Goal: Find contact information: Find contact information

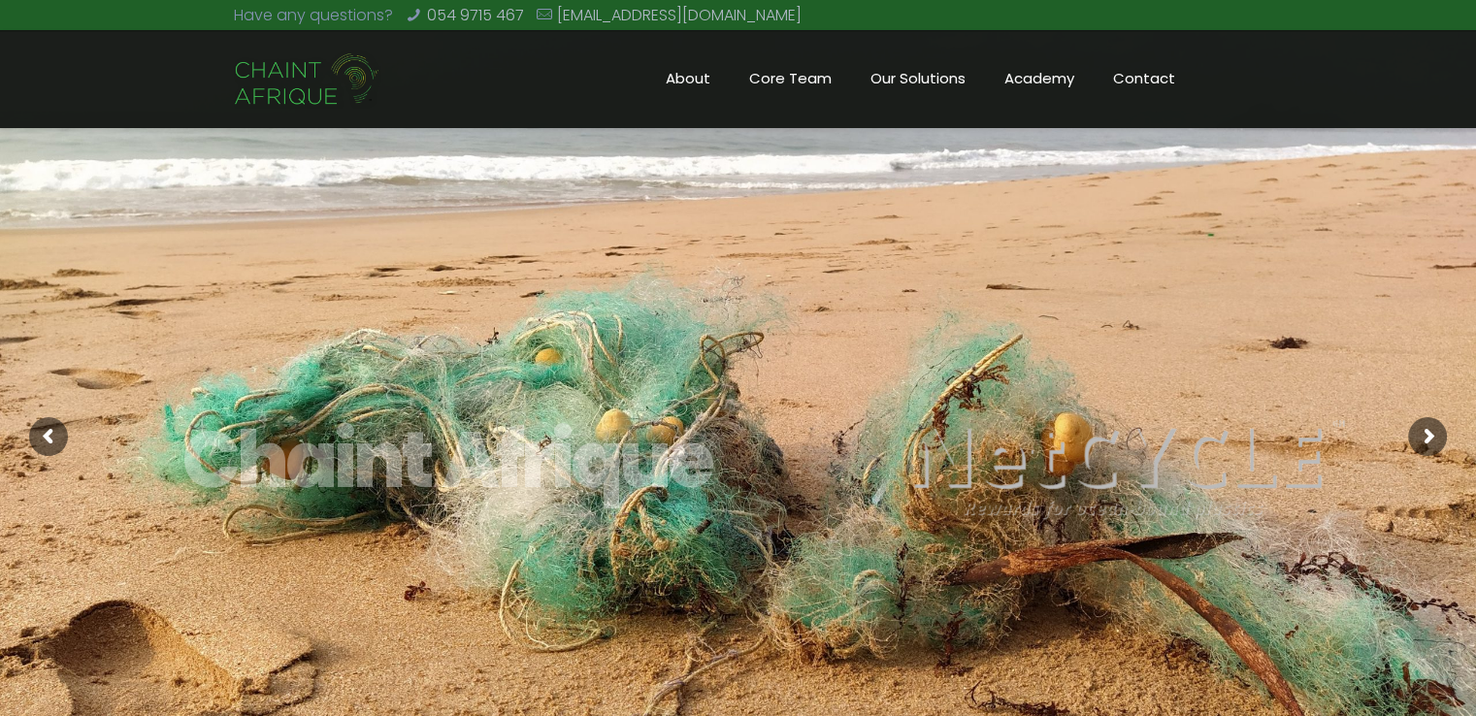
click at [780, 75] on span "Core Team" at bounding box center [790, 78] width 121 height 29
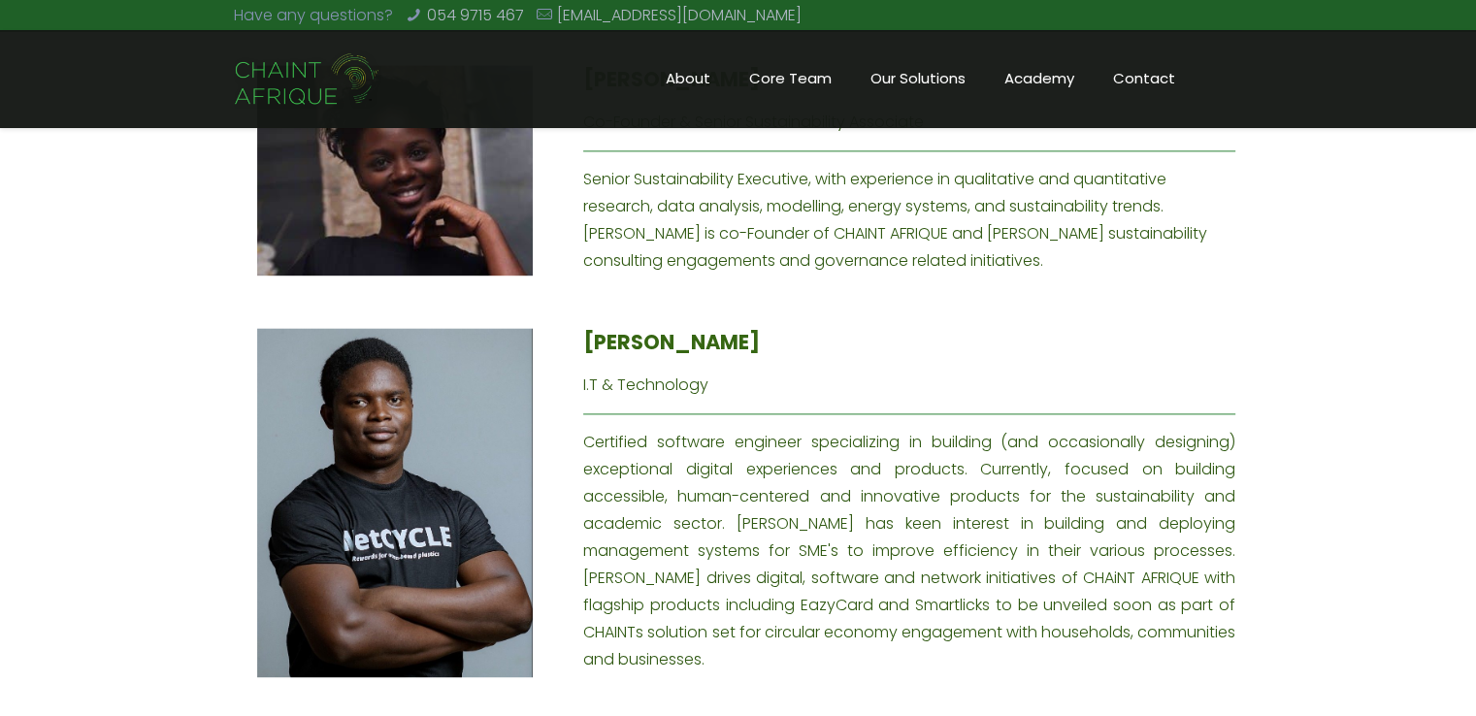
scroll to position [2491, 0]
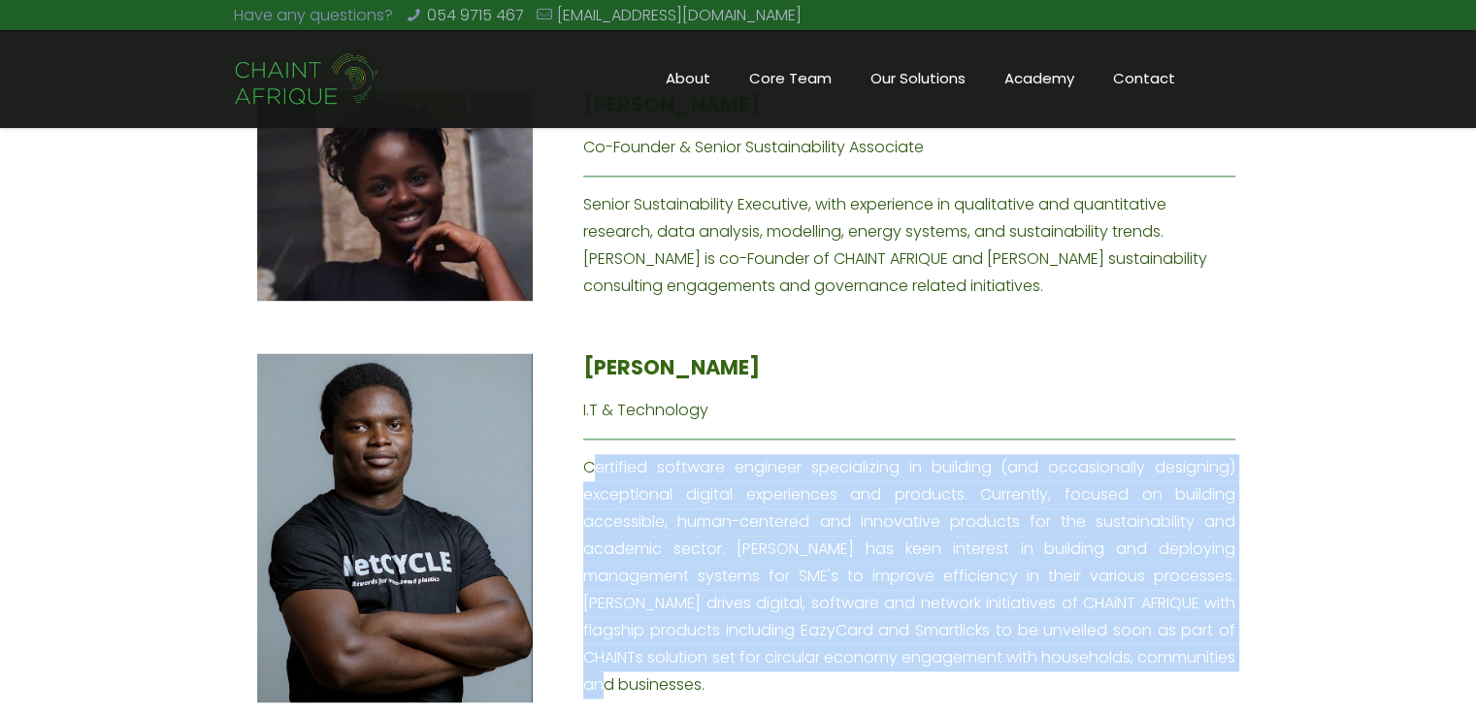
drag, startPoint x: 586, startPoint y: 414, endPoint x: 762, endPoint y: 630, distance: 278.0
click at [762, 630] on div "[PERSON_NAME] I.T & Technology Certified software engineer specializing in buil…" at bounding box center [909, 526] width 652 height 346
copy div "Certified software engineer specializing in building (and occasionally designin…"
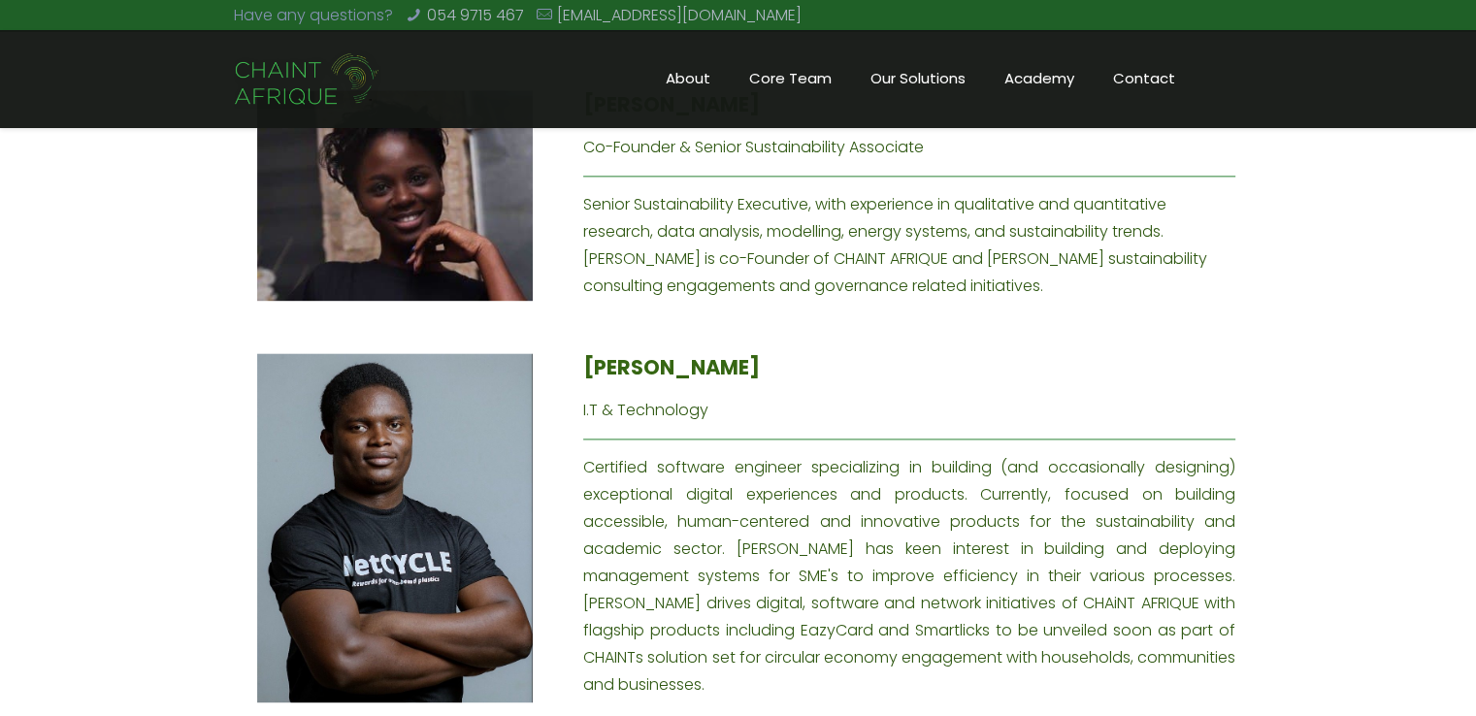
click at [1283, 273] on div "The Core Team Venan A. Sondo MD & Co-Founder A Sustainability Expert with over …" at bounding box center [738, 340] width 1476 height 2361
